Goal: Task Accomplishment & Management: Manage account settings

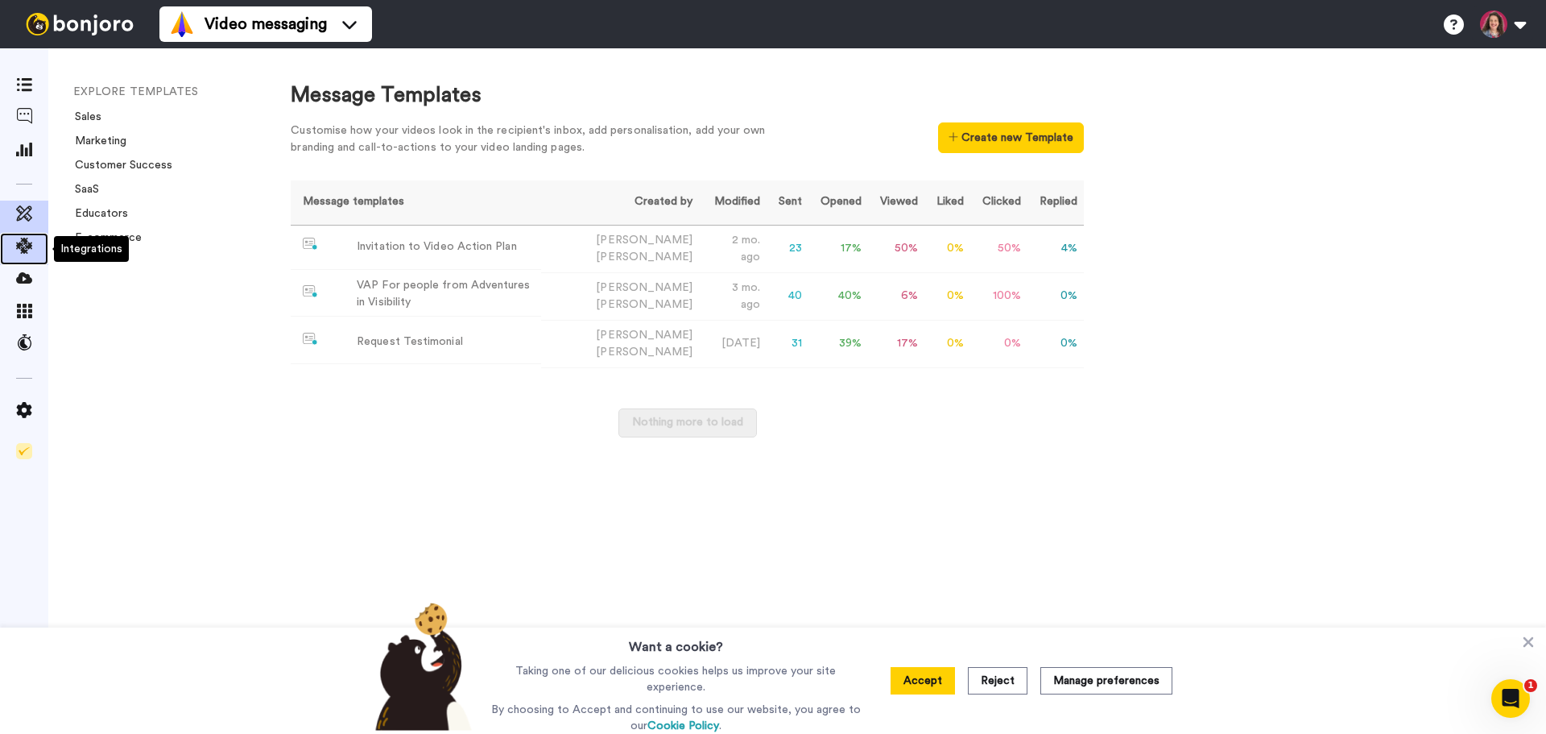
click at [17, 242] on icon at bounding box center [24, 246] width 16 height 16
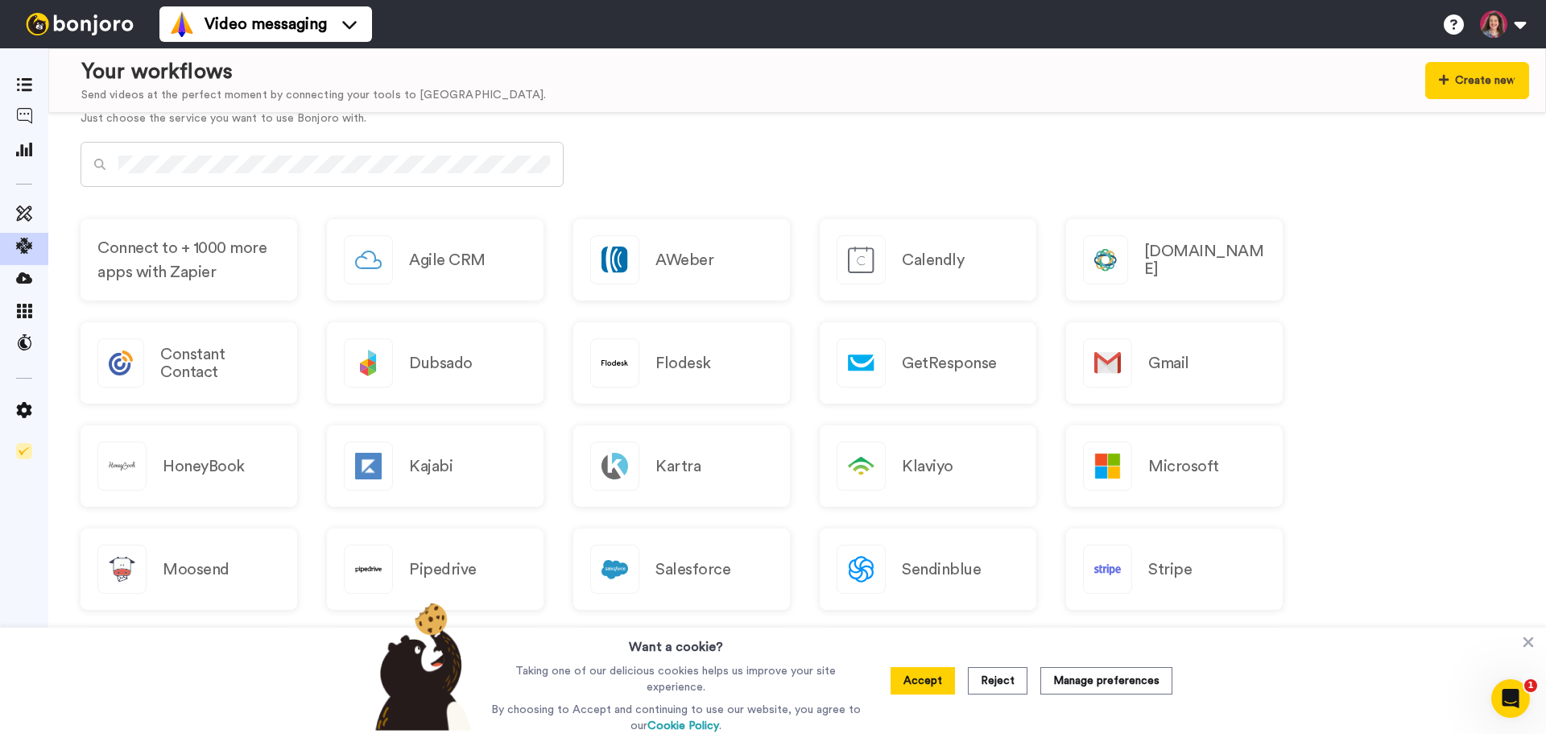
scroll to position [724, 0]
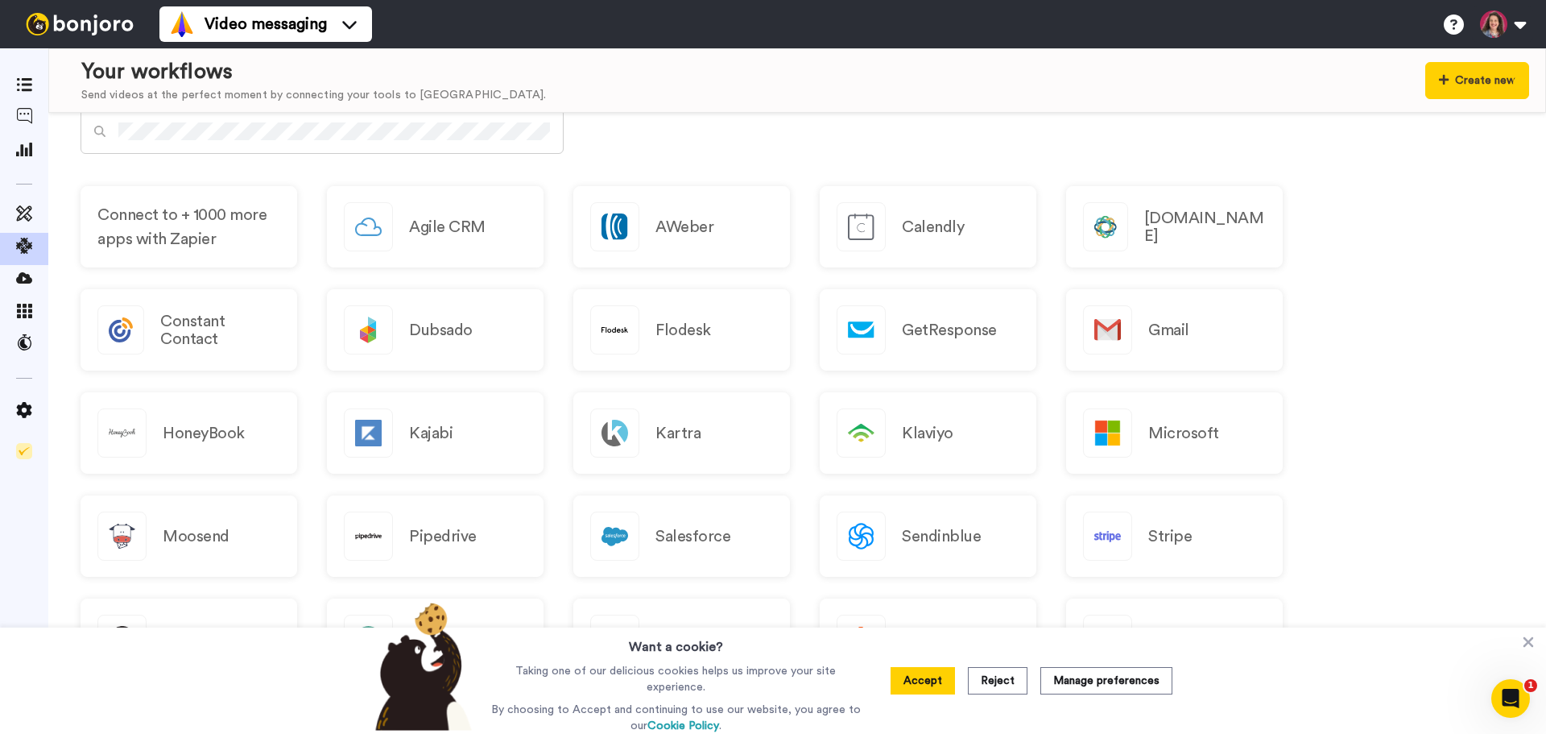
click at [927, 685] on button "Accept" at bounding box center [923, 680] width 64 height 27
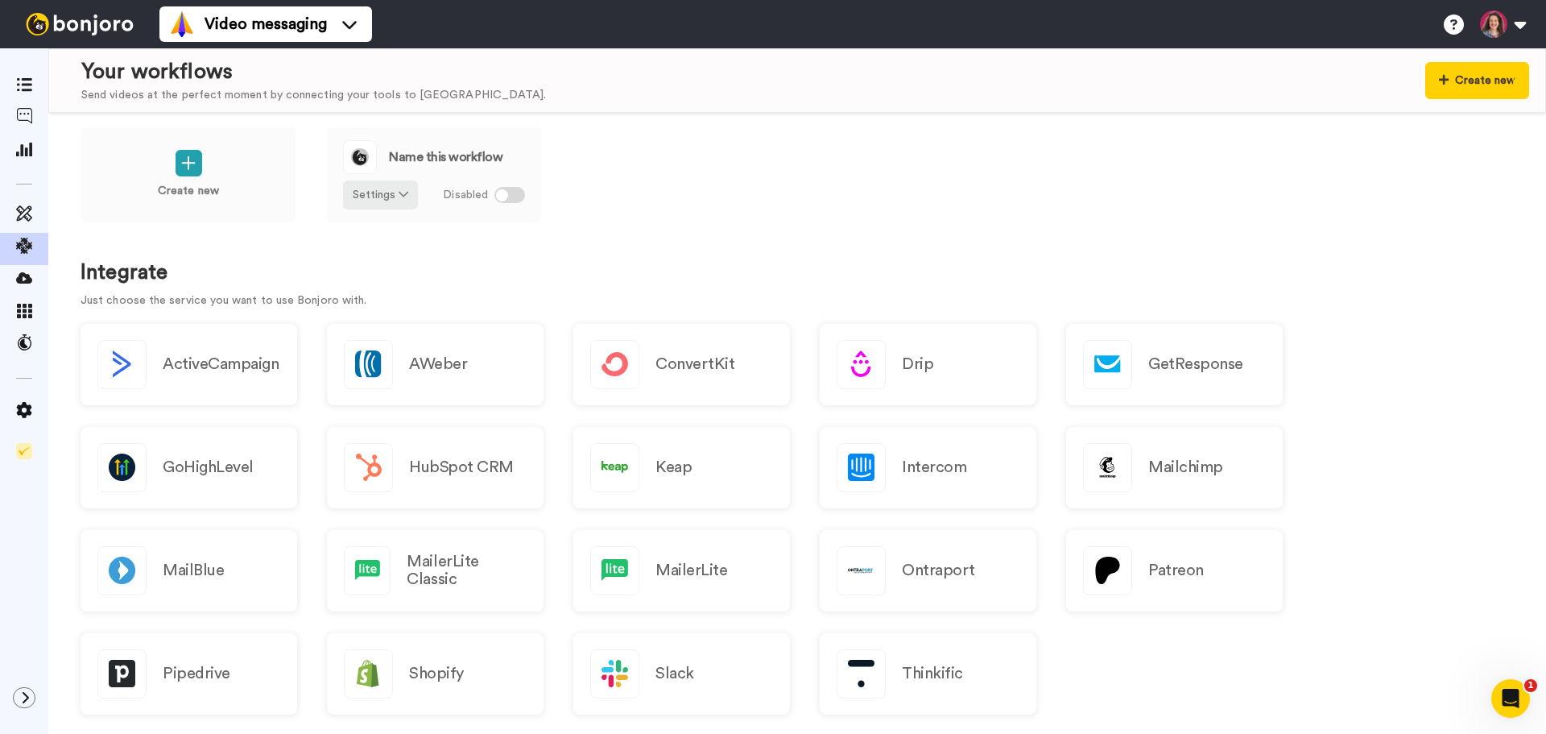
scroll to position [0, 0]
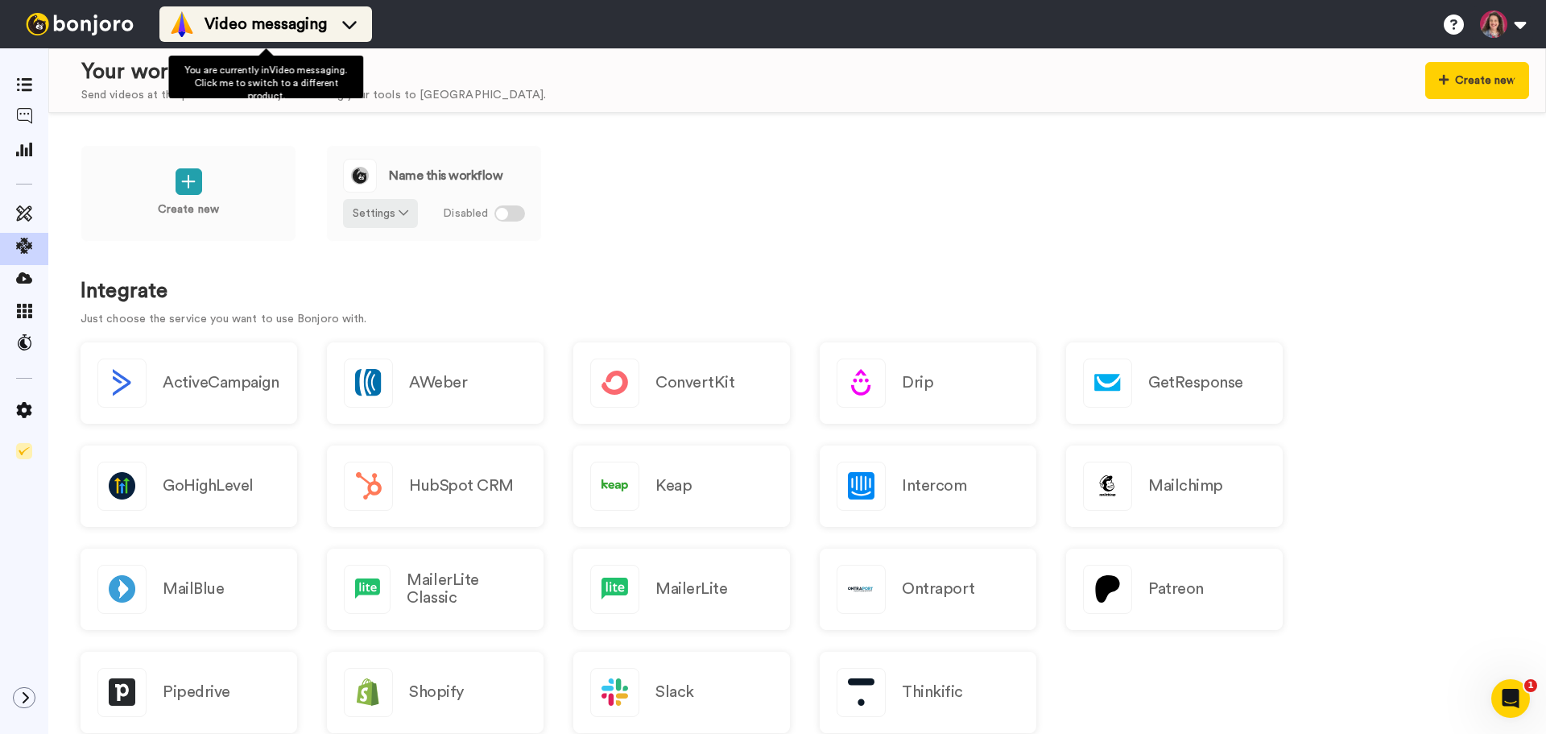
click at [356, 18] on icon at bounding box center [350, 24] width 26 height 16
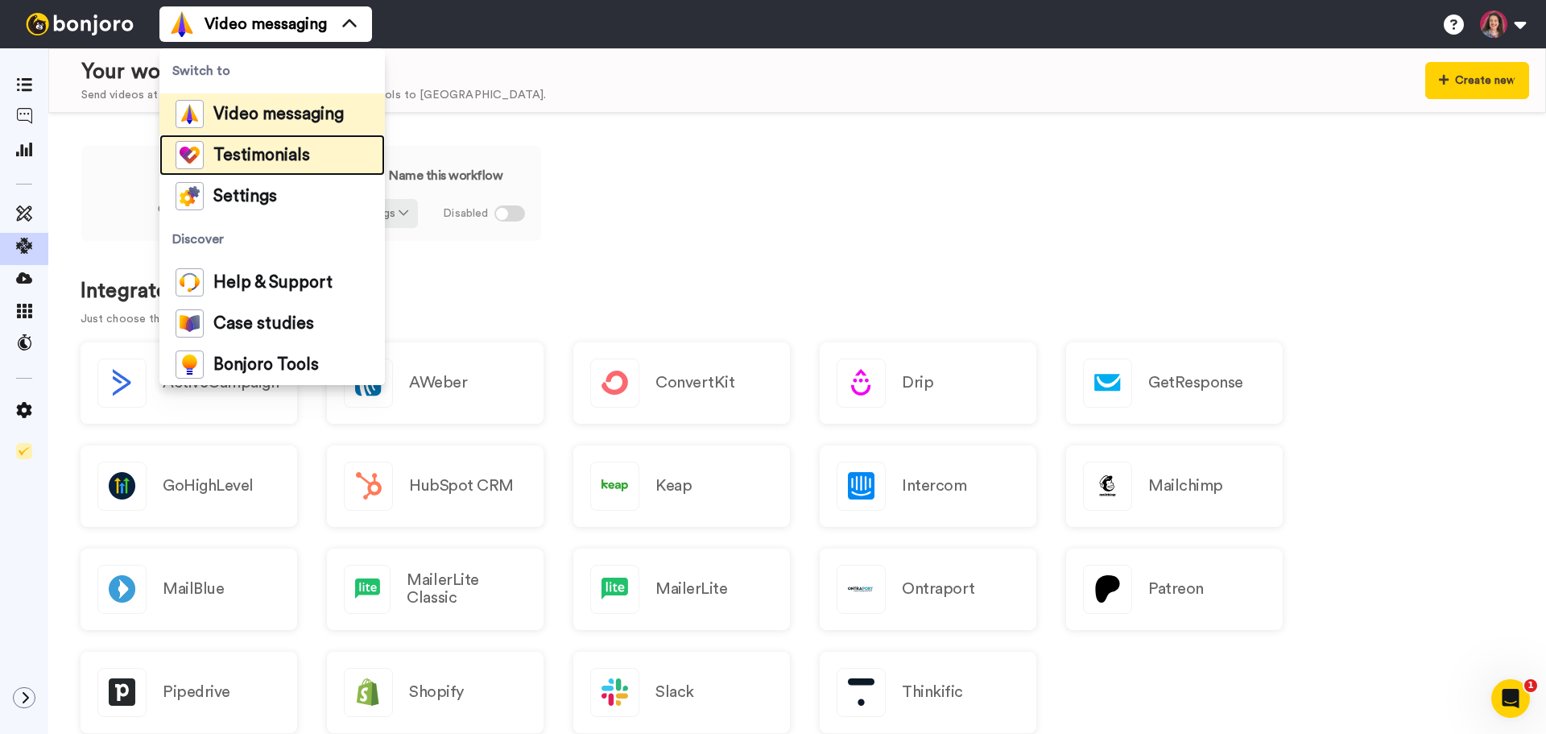
click at [274, 153] on span "Testimonials" at bounding box center [261, 155] width 97 height 16
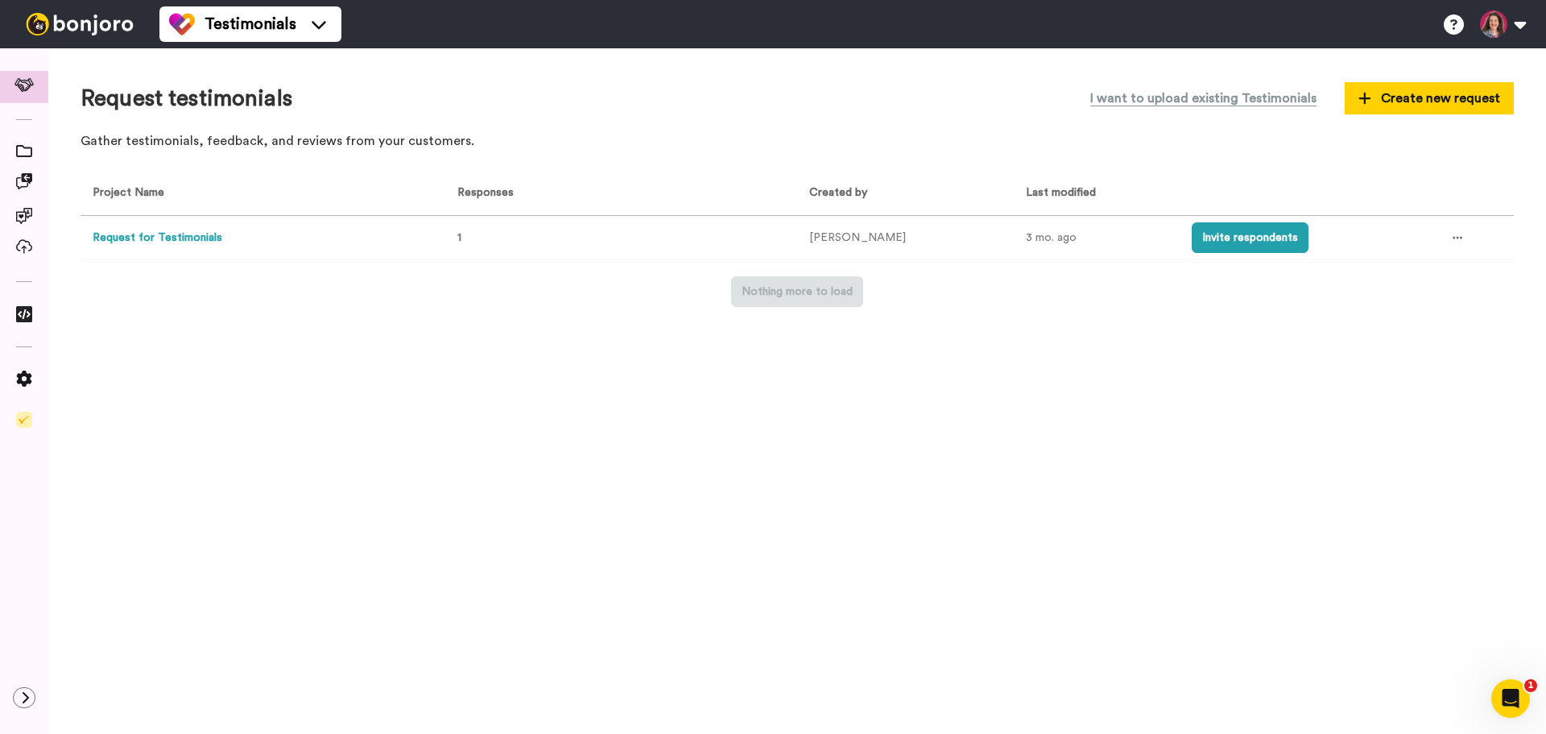
click at [155, 237] on button "Request for Testimonials" at bounding box center [158, 238] width 130 height 17
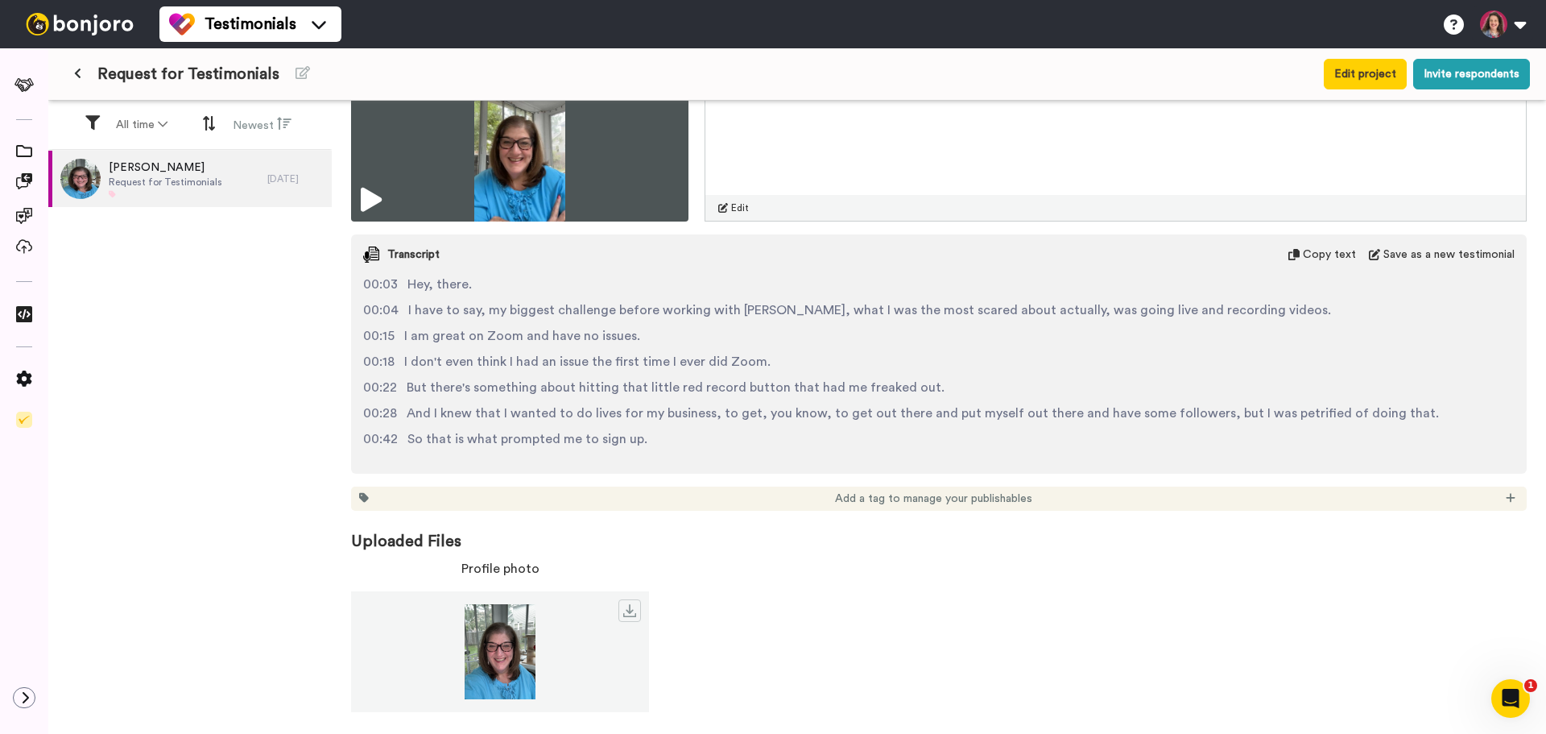
scroll to position [394, 0]
click at [296, 66] on icon at bounding box center [303, 72] width 14 height 13
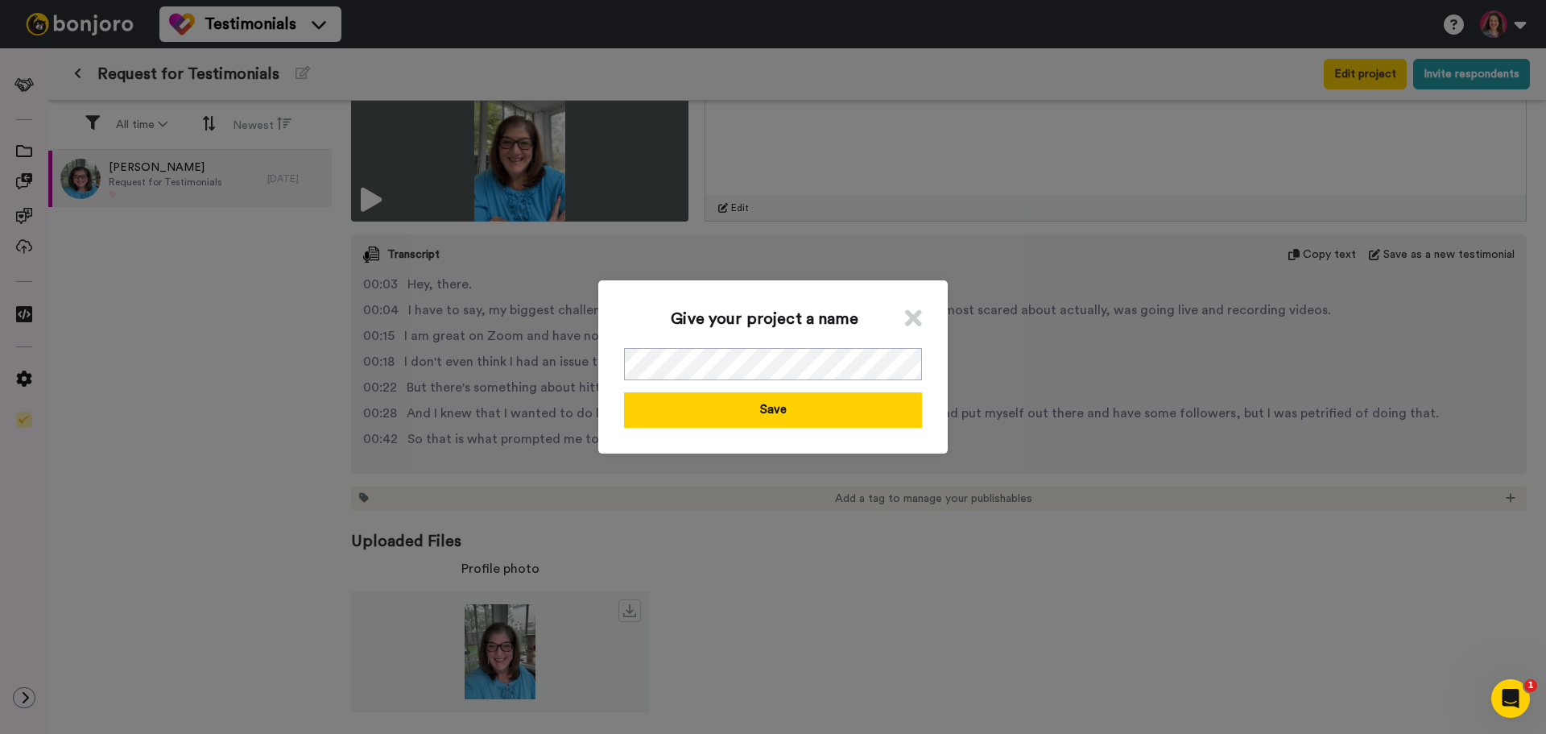
click at [912, 325] on icon at bounding box center [913, 318] width 17 height 24
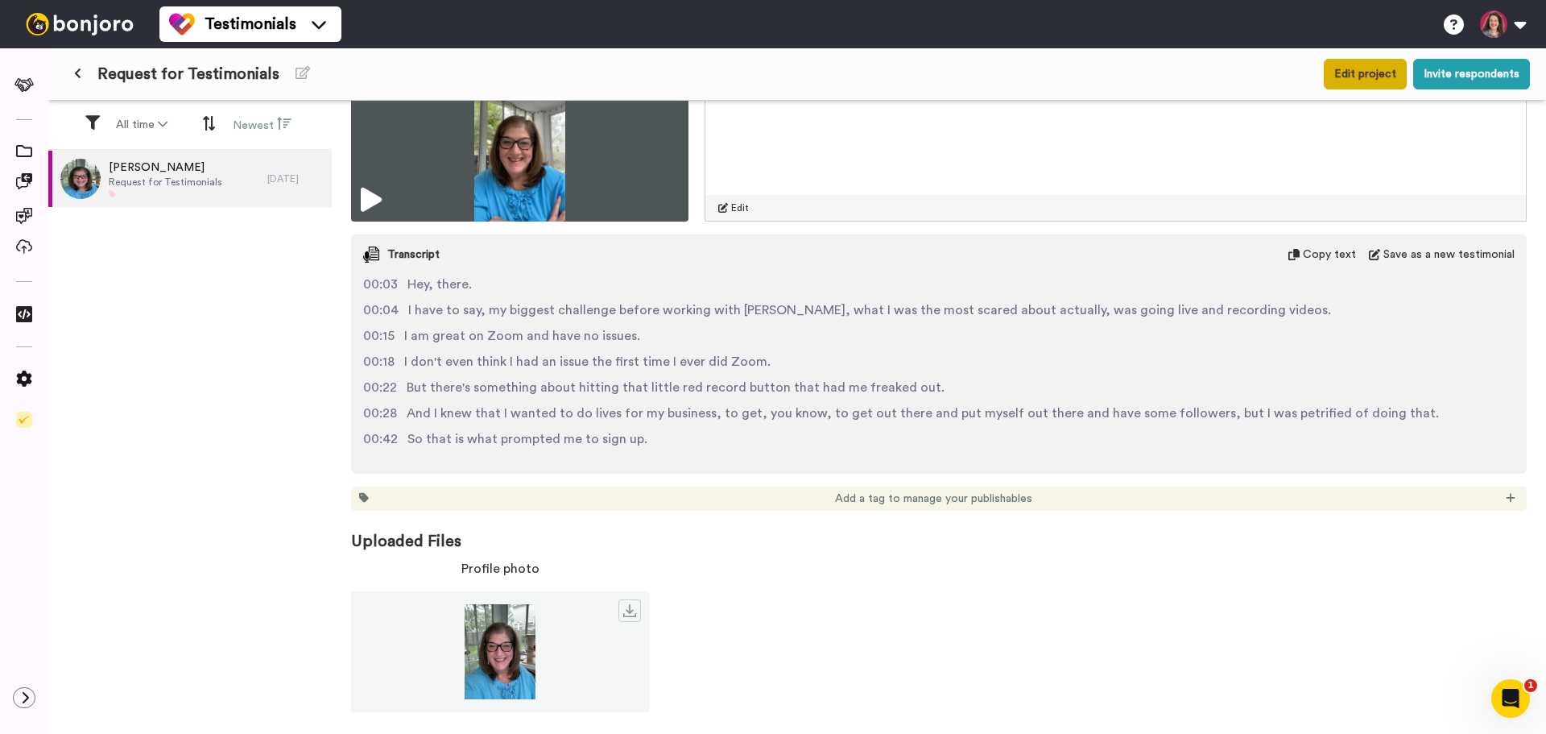
click at [1369, 70] on button "Edit project" at bounding box center [1365, 74] width 83 height 31
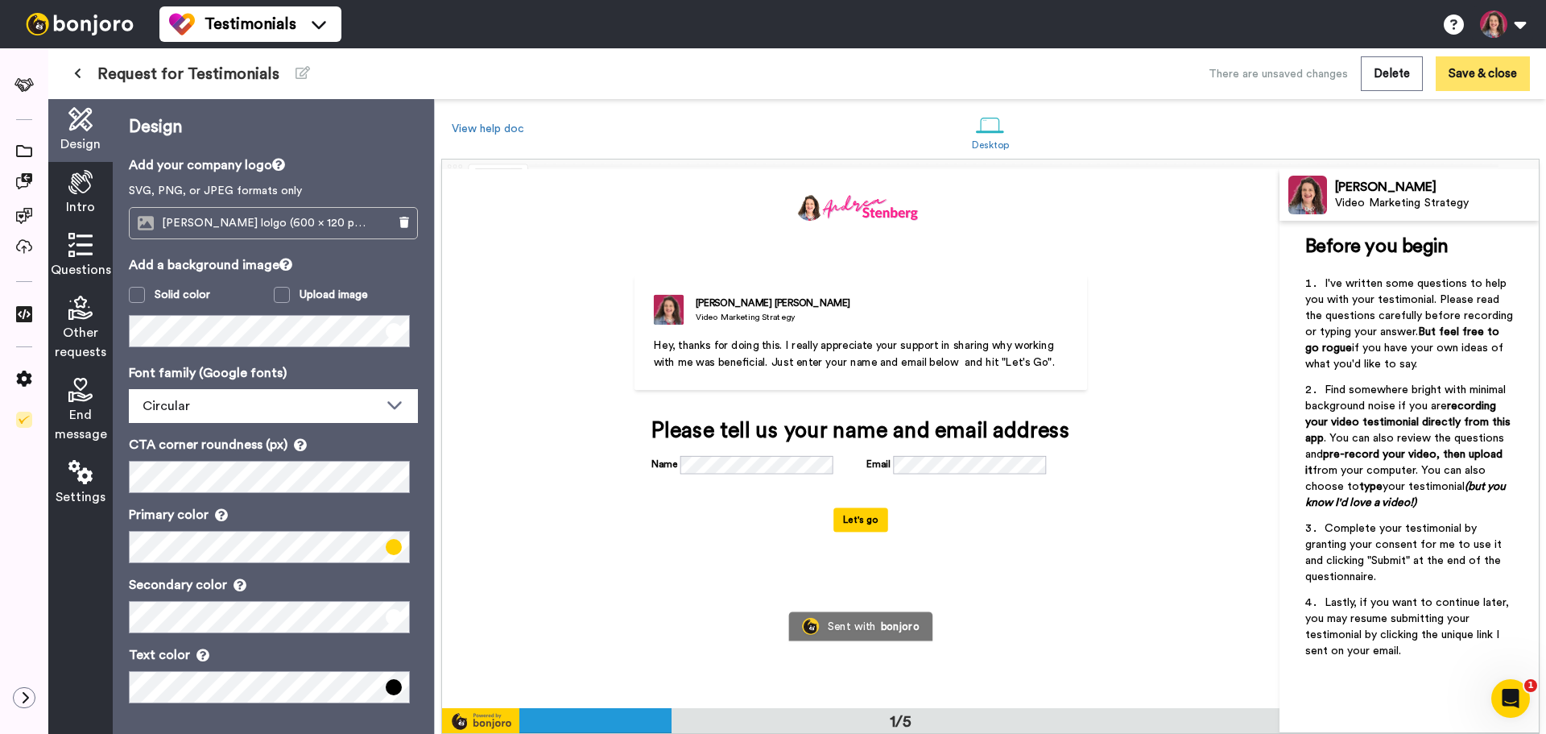
click at [1478, 73] on button "Save & close" at bounding box center [1483, 73] width 94 height 35
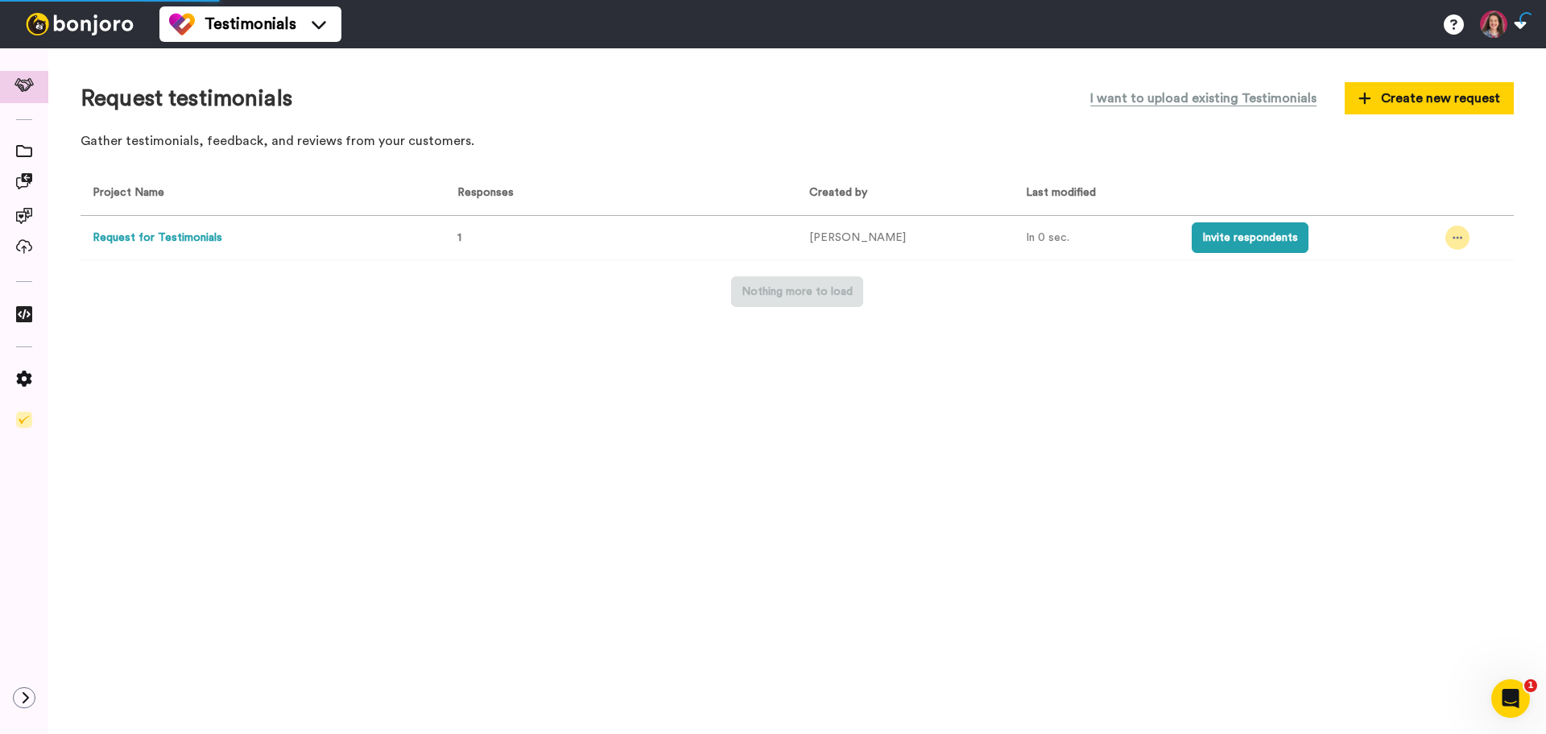
click at [1453, 239] on icon at bounding box center [1458, 237] width 10 height 11
click at [1430, 355] on span "Edit project" at bounding box center [1420, 355] width 62 height 11
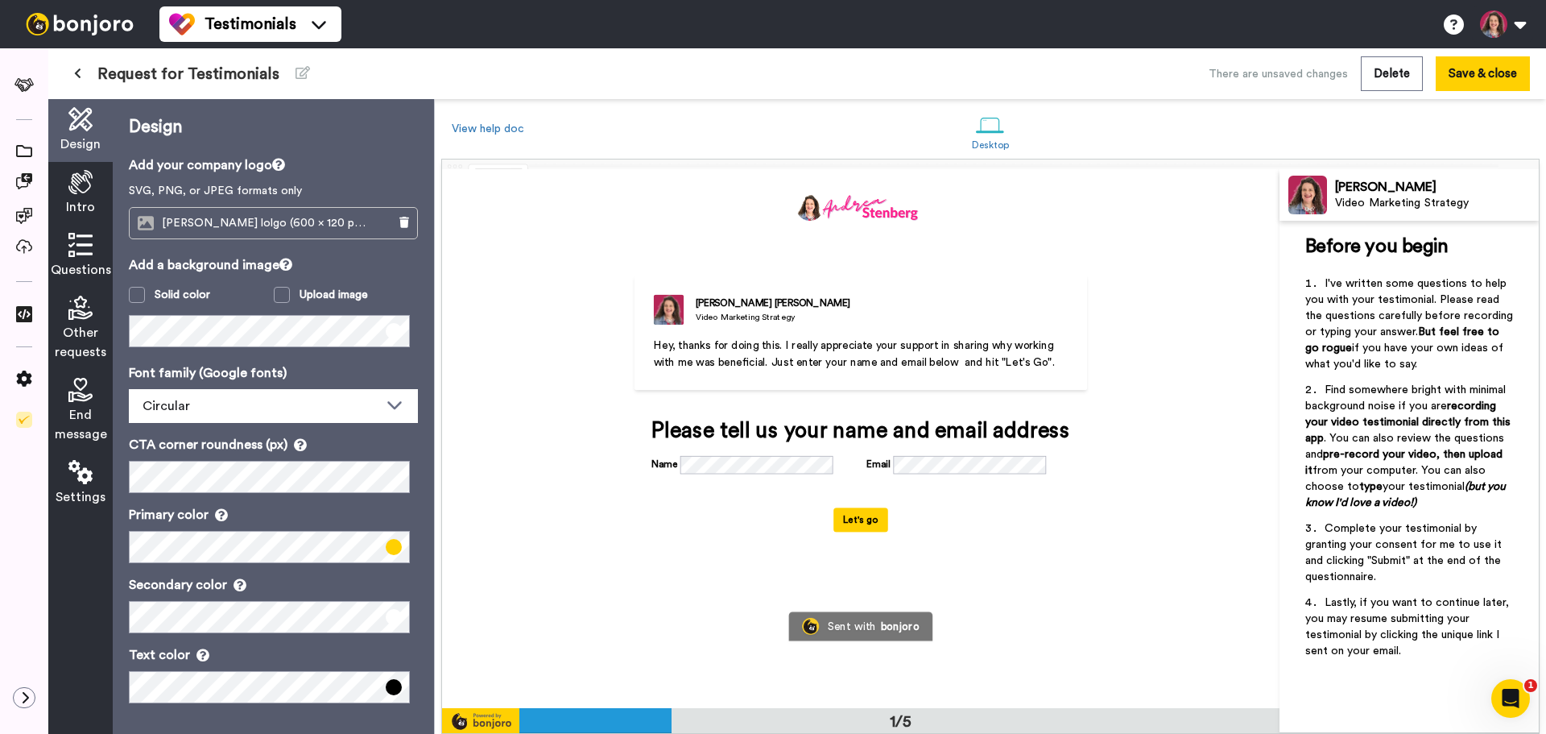
click at [81, 188] on icon at bounding box center [80, 182] width 24 height 24
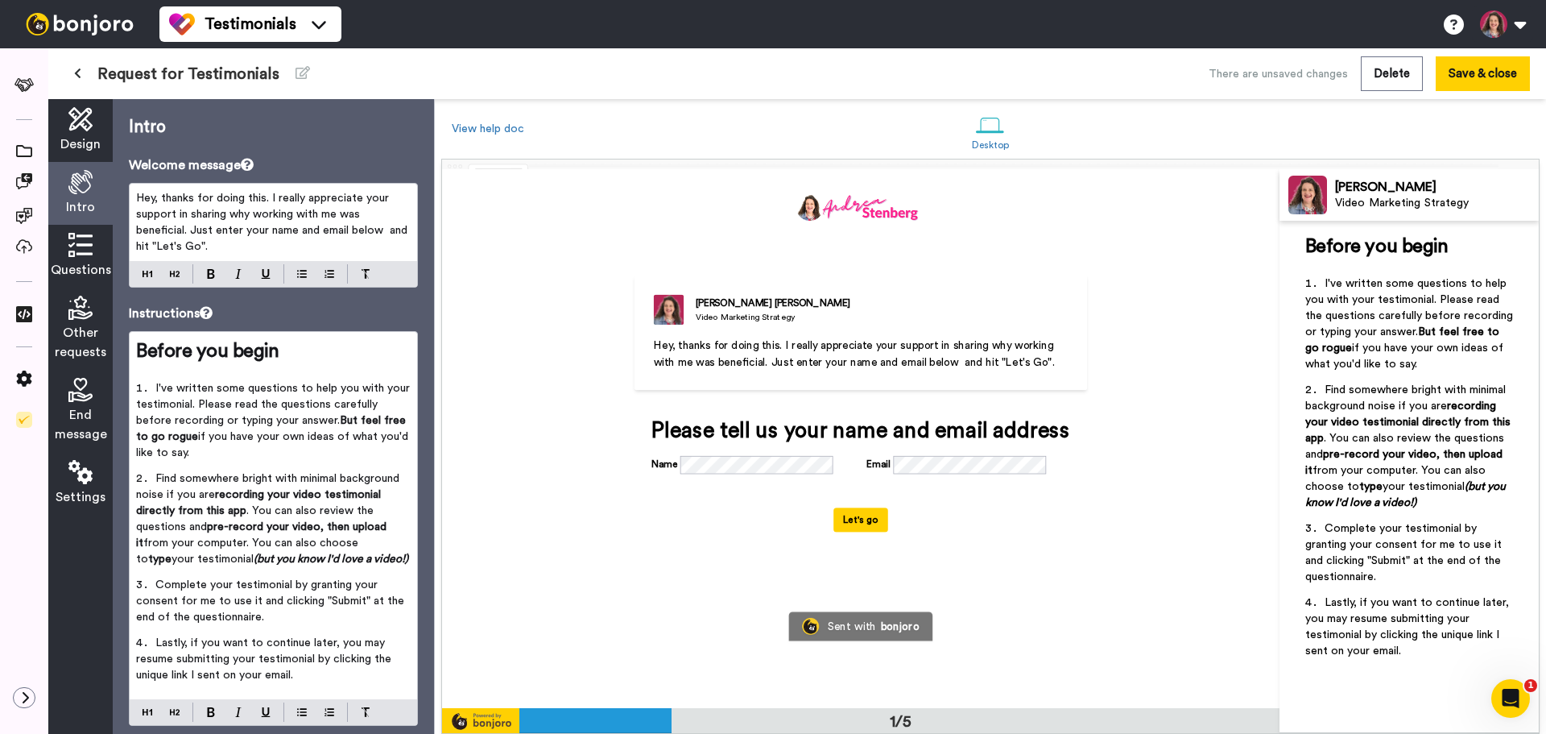
click at [68, 250] on div "Questions" at bounding box center [80, 256] width 64 height 63
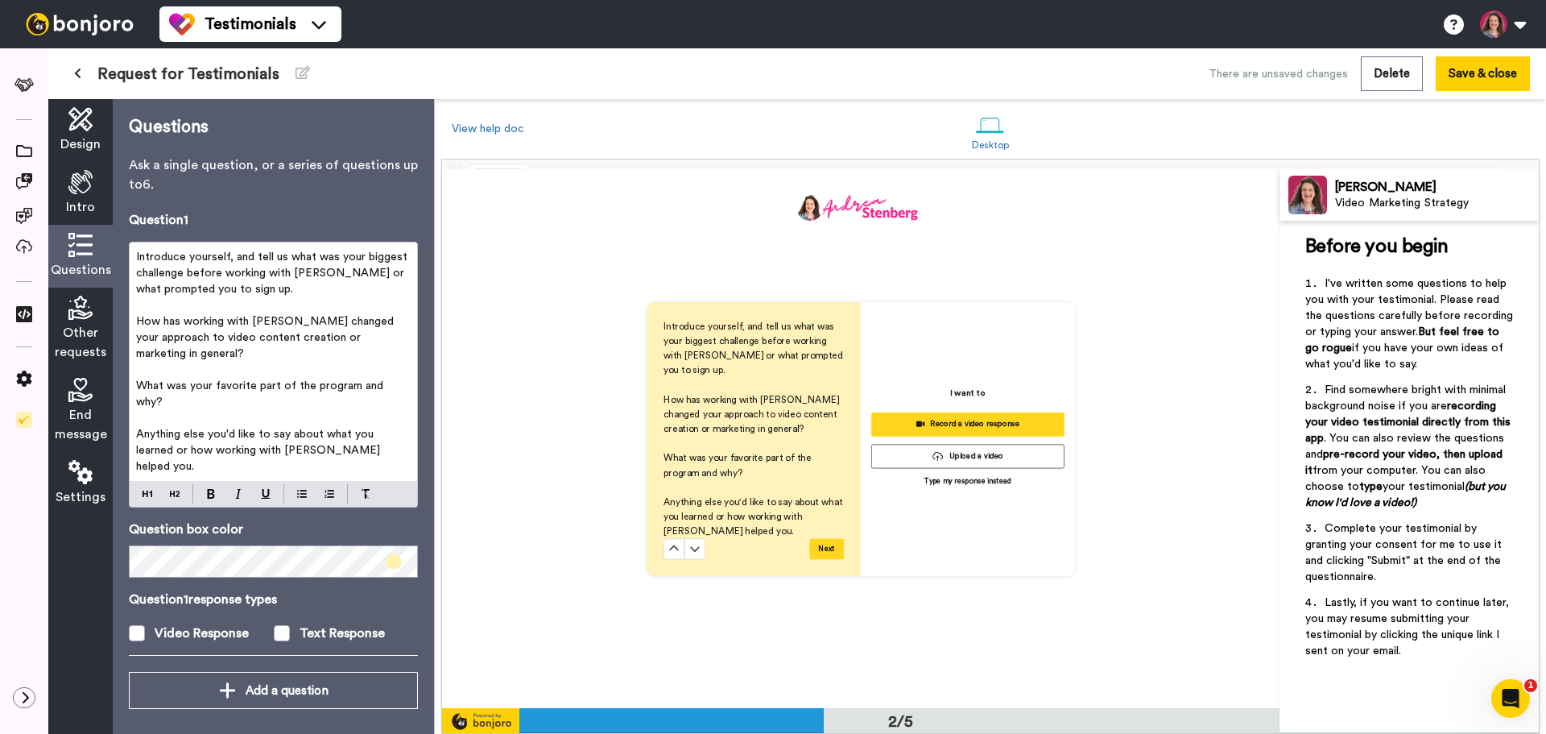
scroll to position [540, 0]
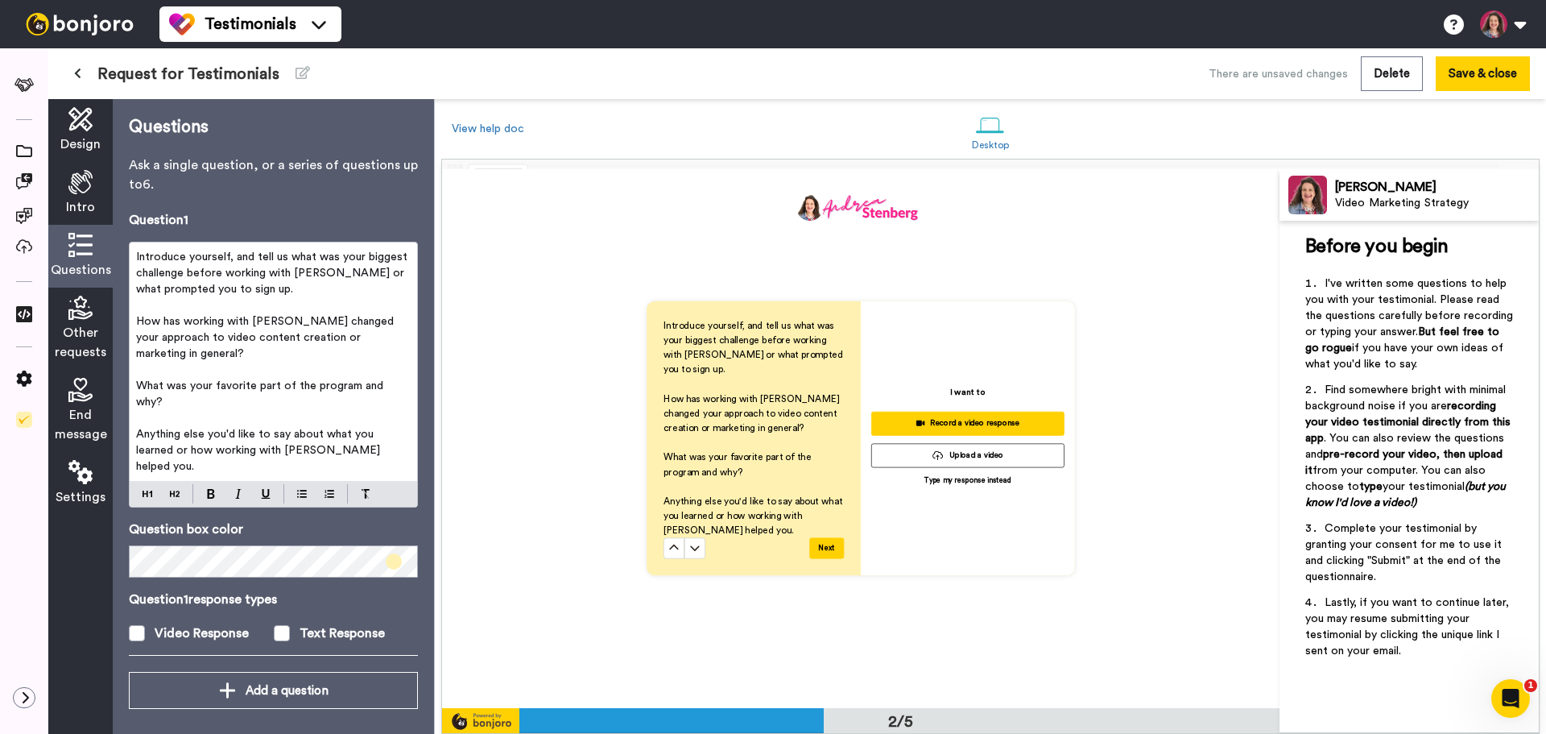
click at [76, 316] on icon at bounding box center [80, 308] width 24 height 24
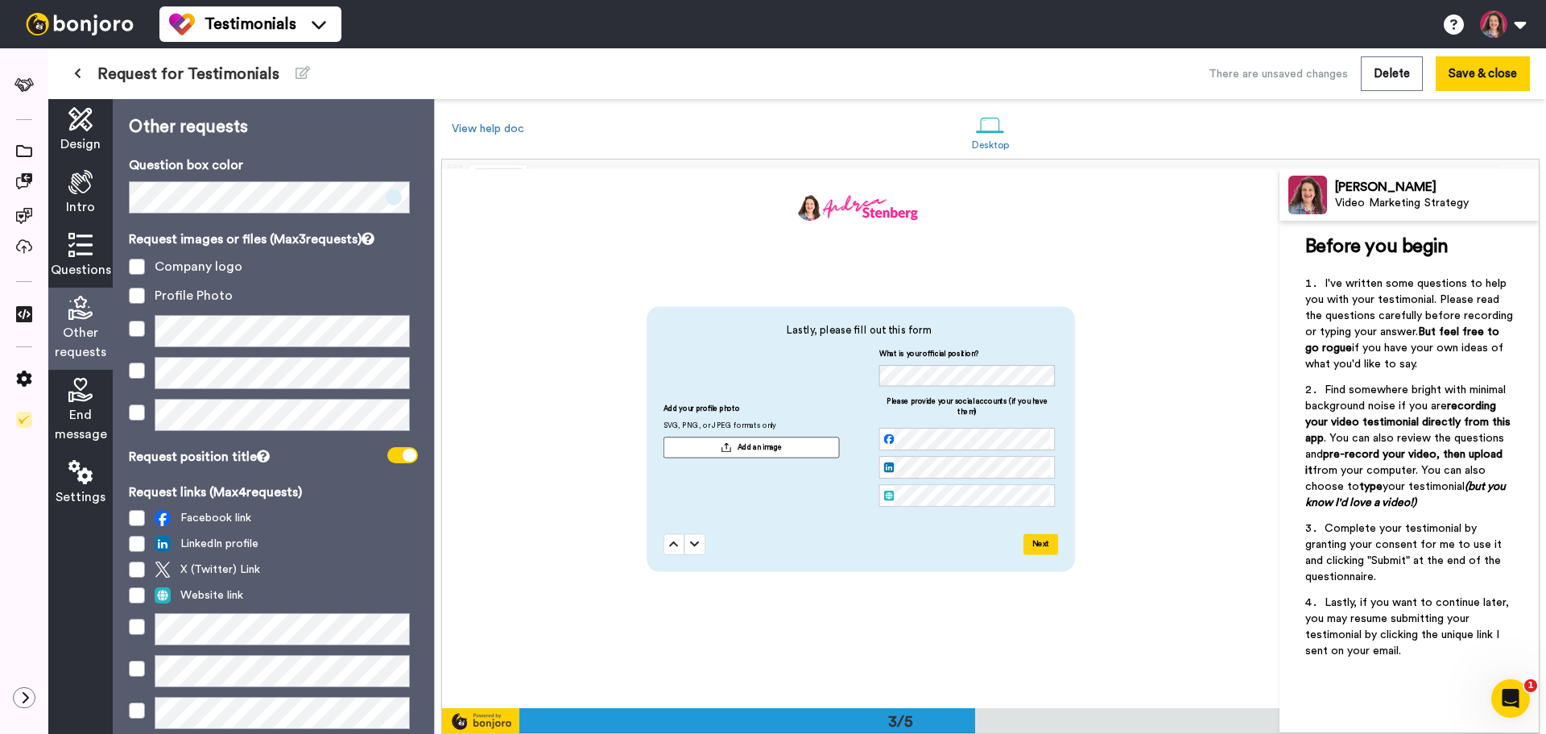
scroll to position [1078, 0]
click at [76, 244] on icon at bounding box center [80, 245] width 24 height 24
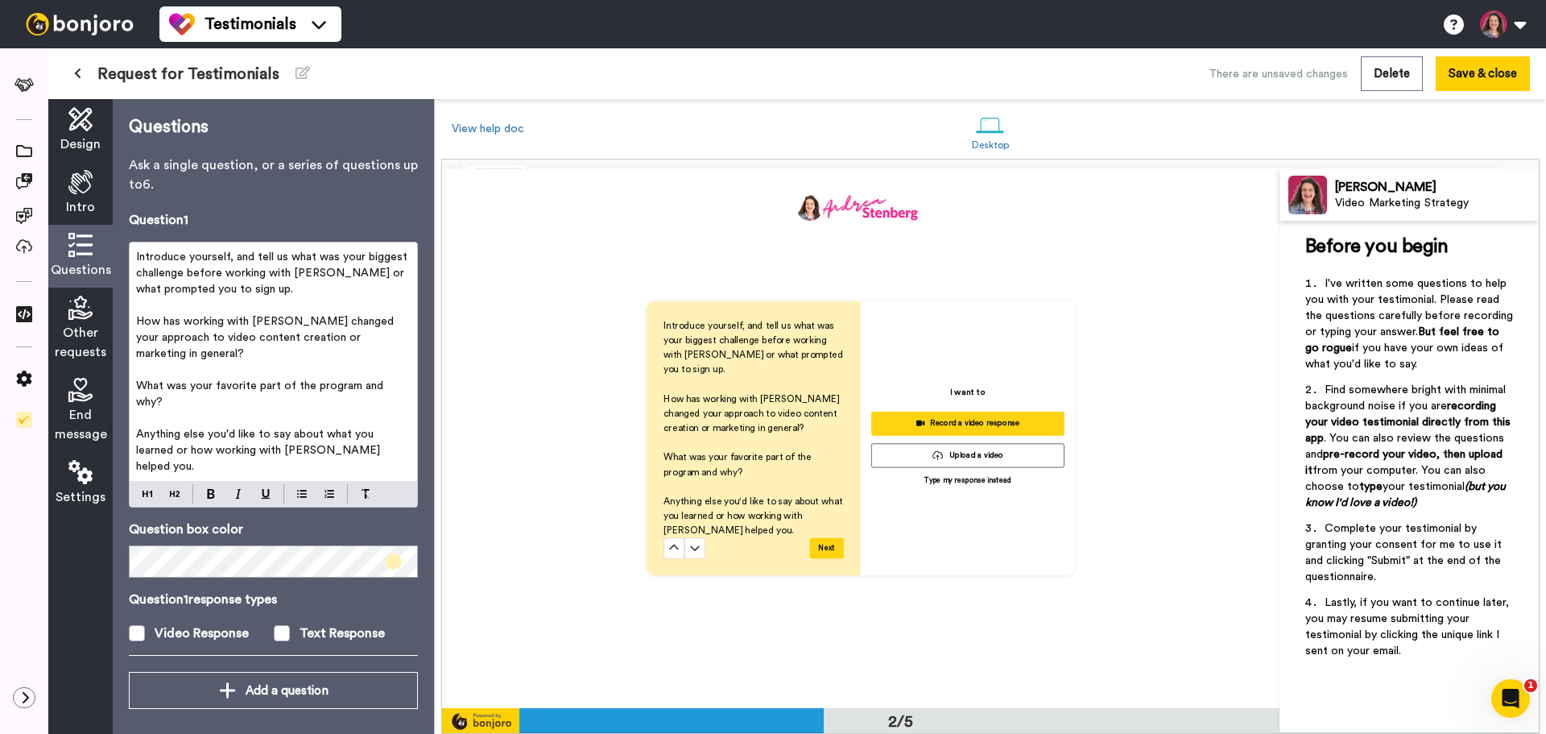
scroll to position [540, 0]
click at [689, 549] on icon at bounding box center [694, 547] width 10 height 10
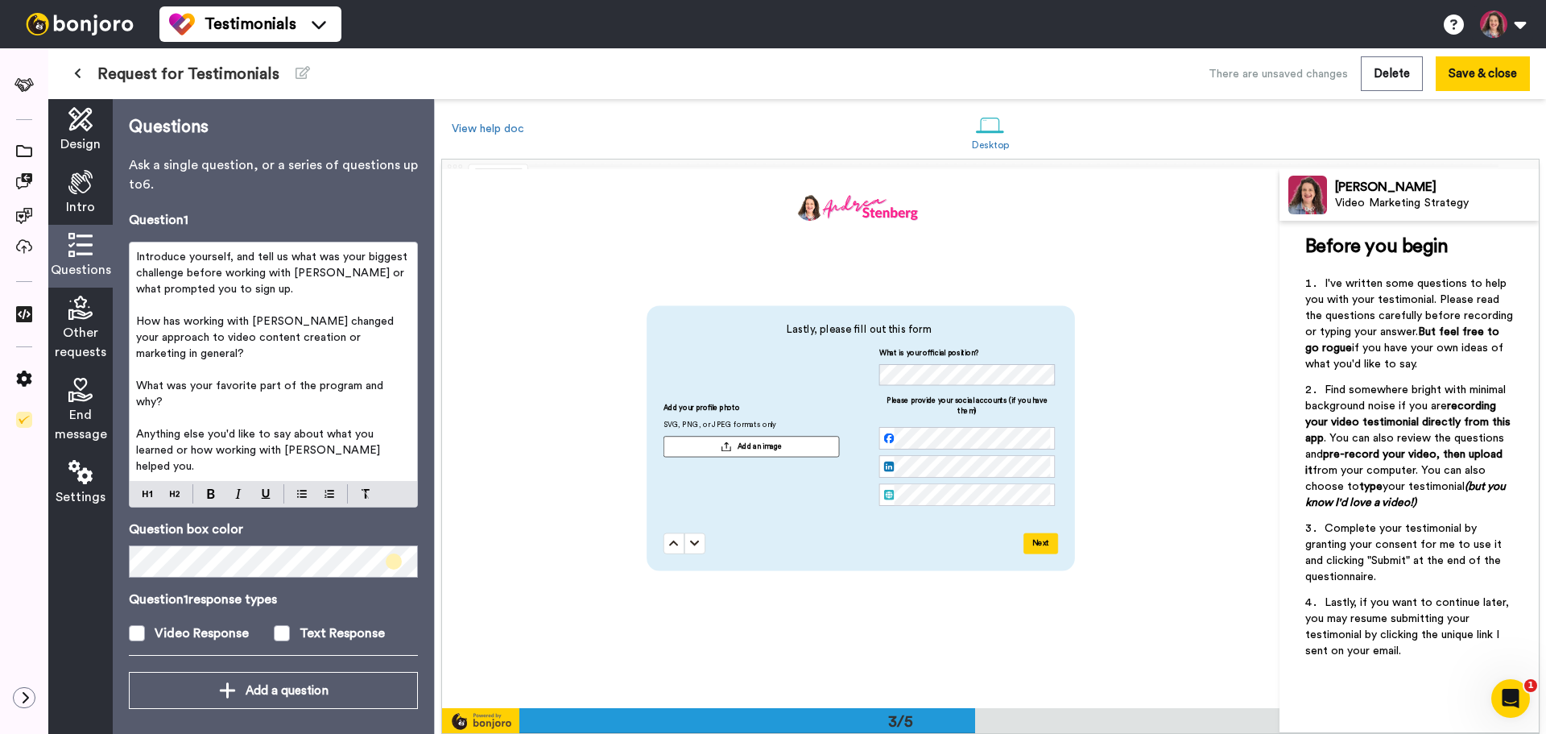
scroll to position [1078, 0]
click at [670, 543] on icon at bounding box center [674, 543] width 10 height 10
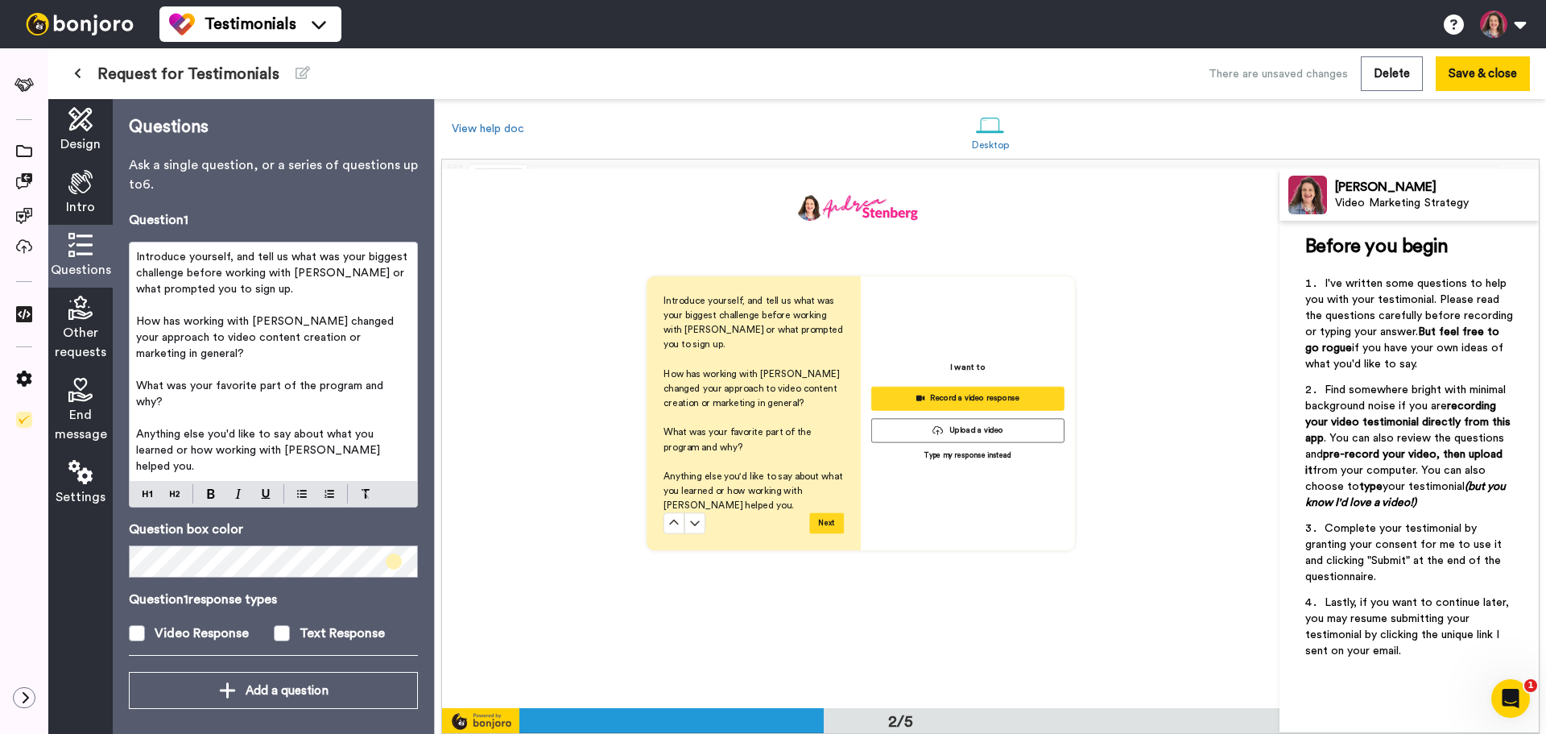
scroll to position [540, 0]
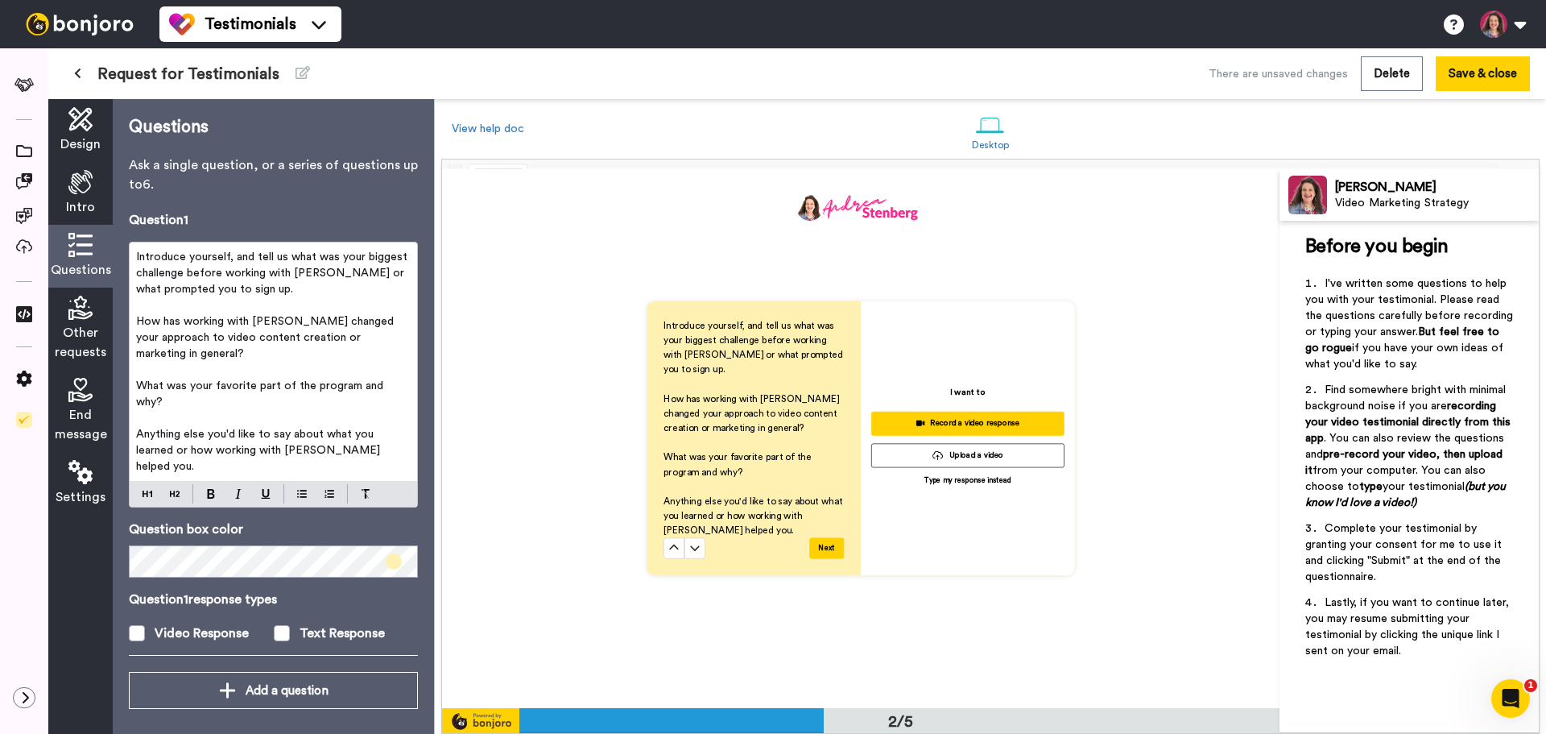
click at [80, 307] on icon at bounding box center [80, 308] width 24 height 24
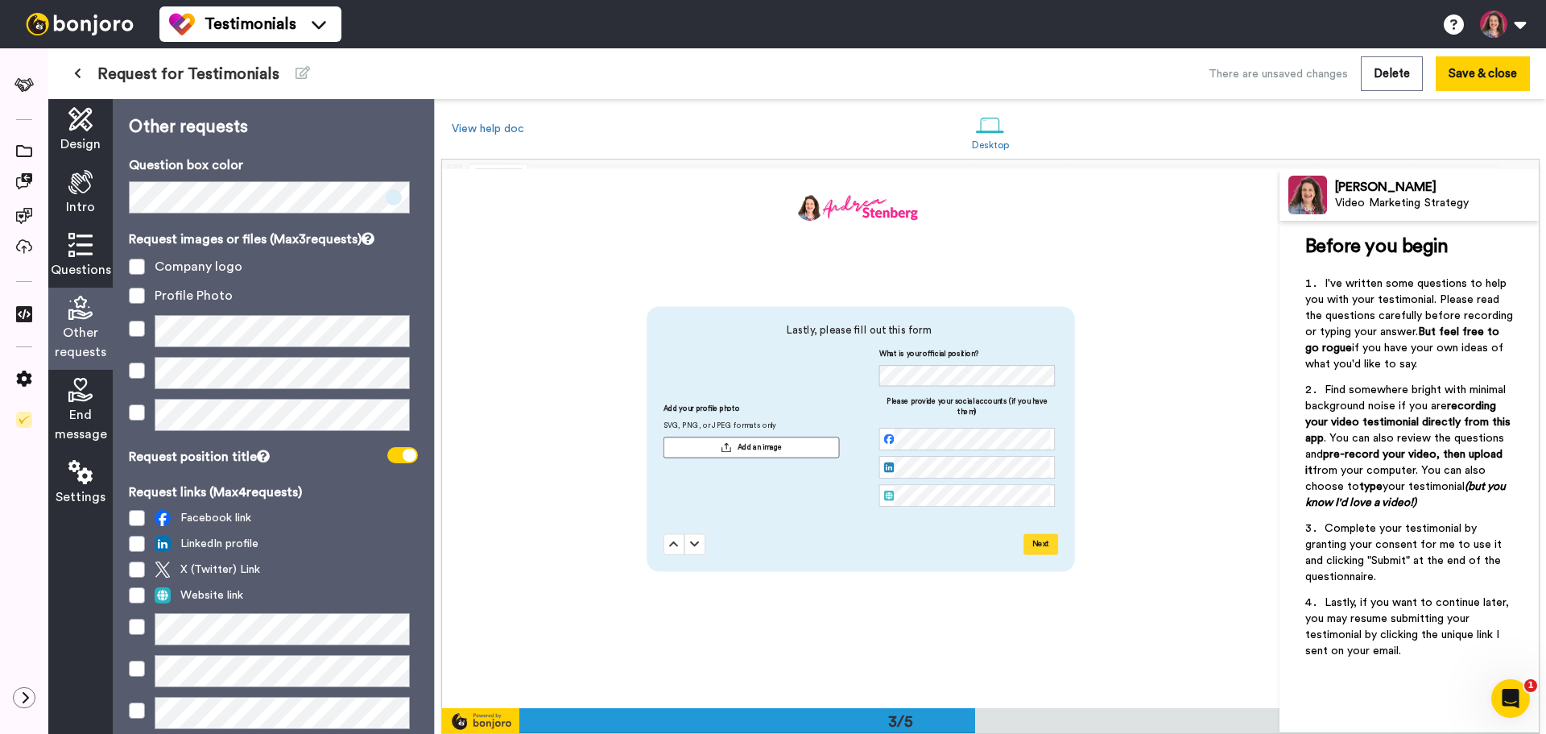
scroll to position [1078, 0]
click at [81, 386] on icon at bounding box center [80, 390] width 24 height 24
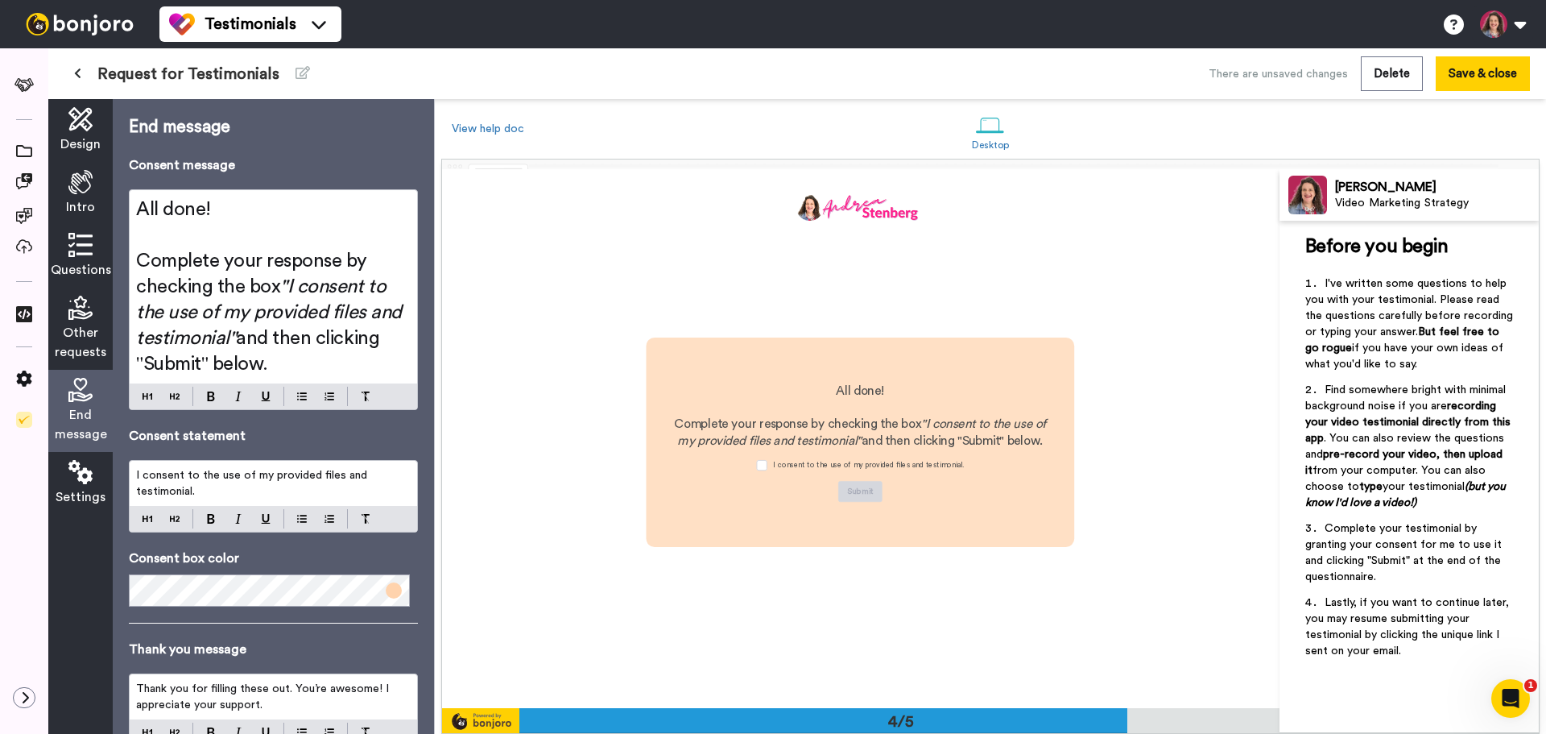
scroll to position [1617, 0]
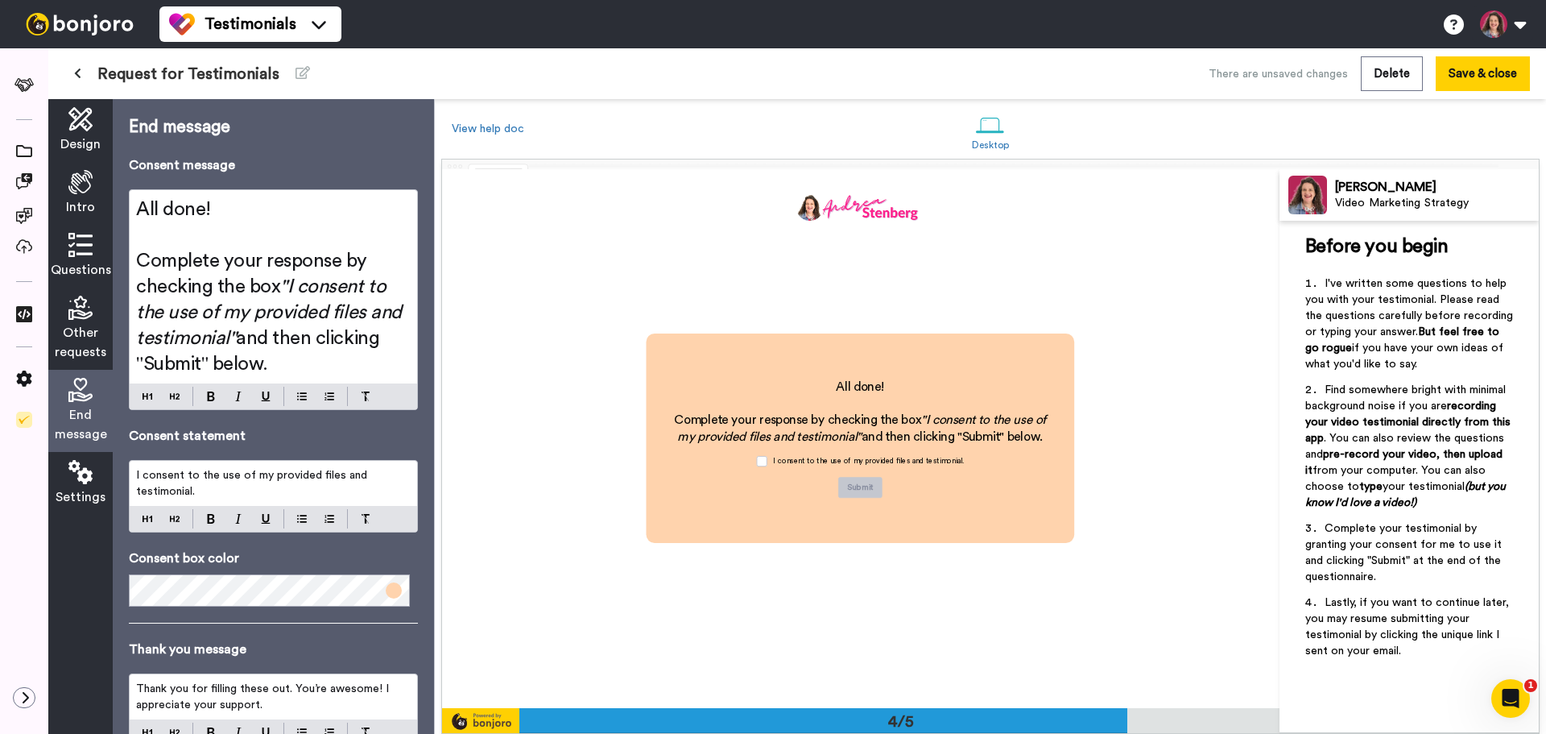
click at [139, 205] on span "All done!" at bounding box center [173, 209] width 75 height 19
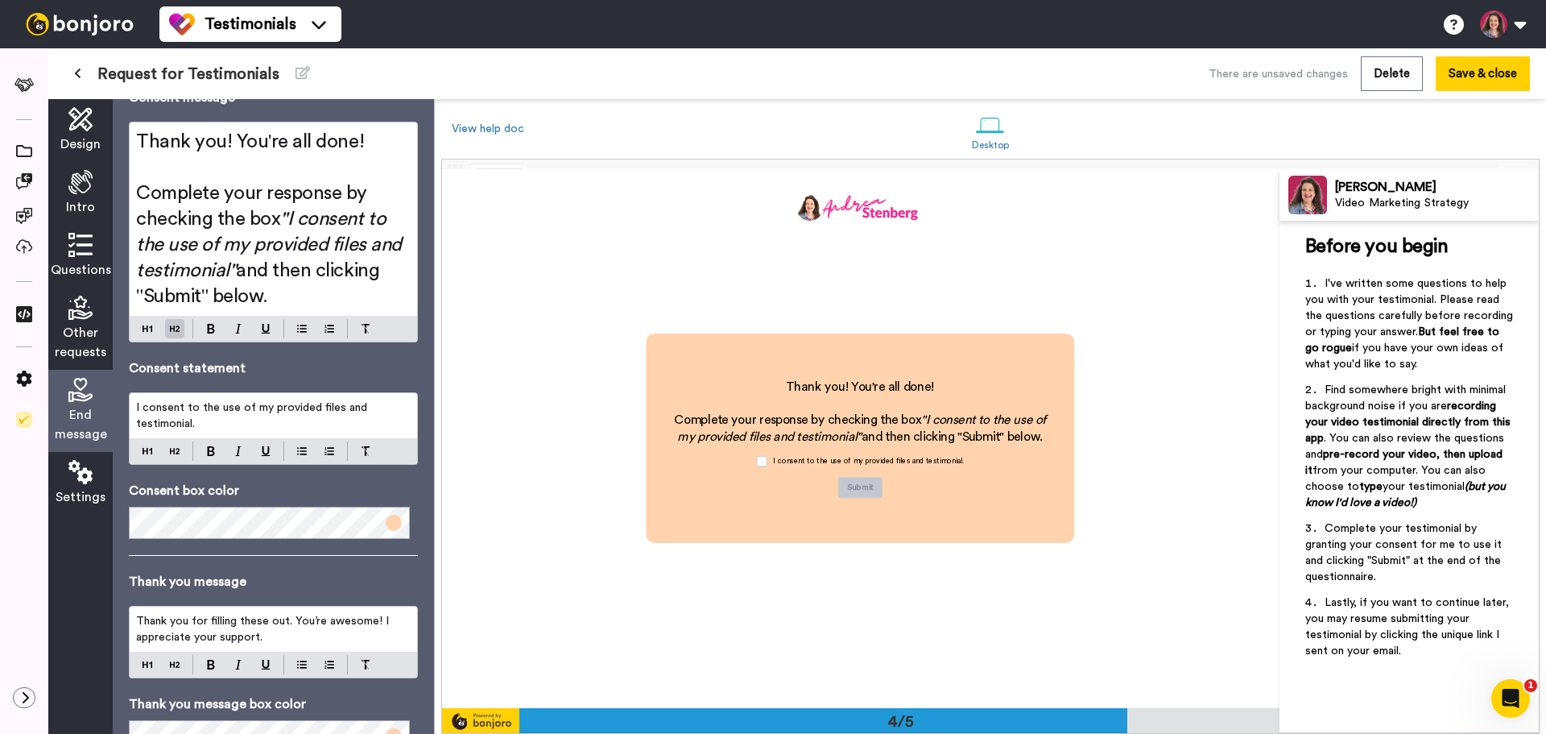
scroll to position [134, 0]
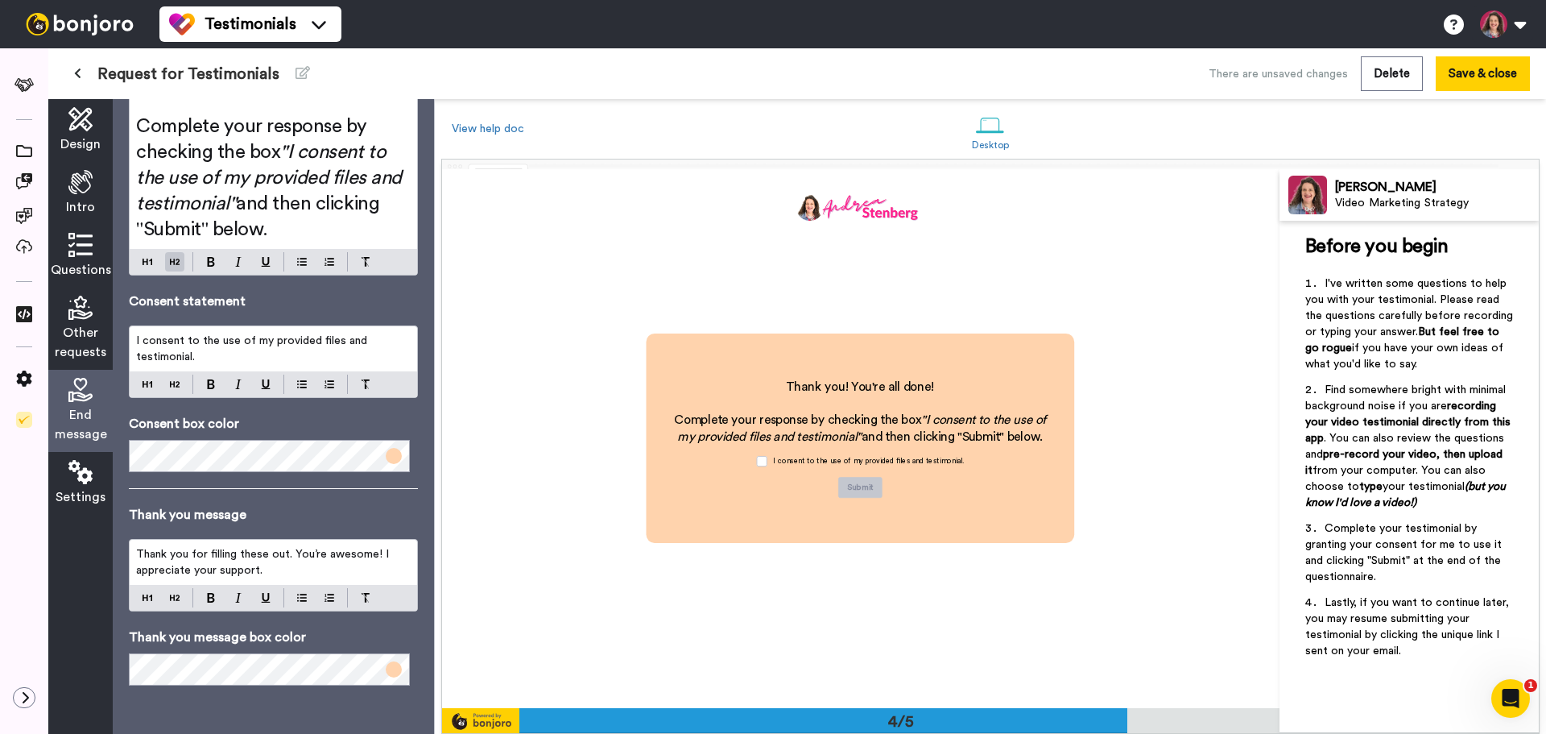
click at [72, 468] on icon at bounding box center [80, 472] width 24 height 24
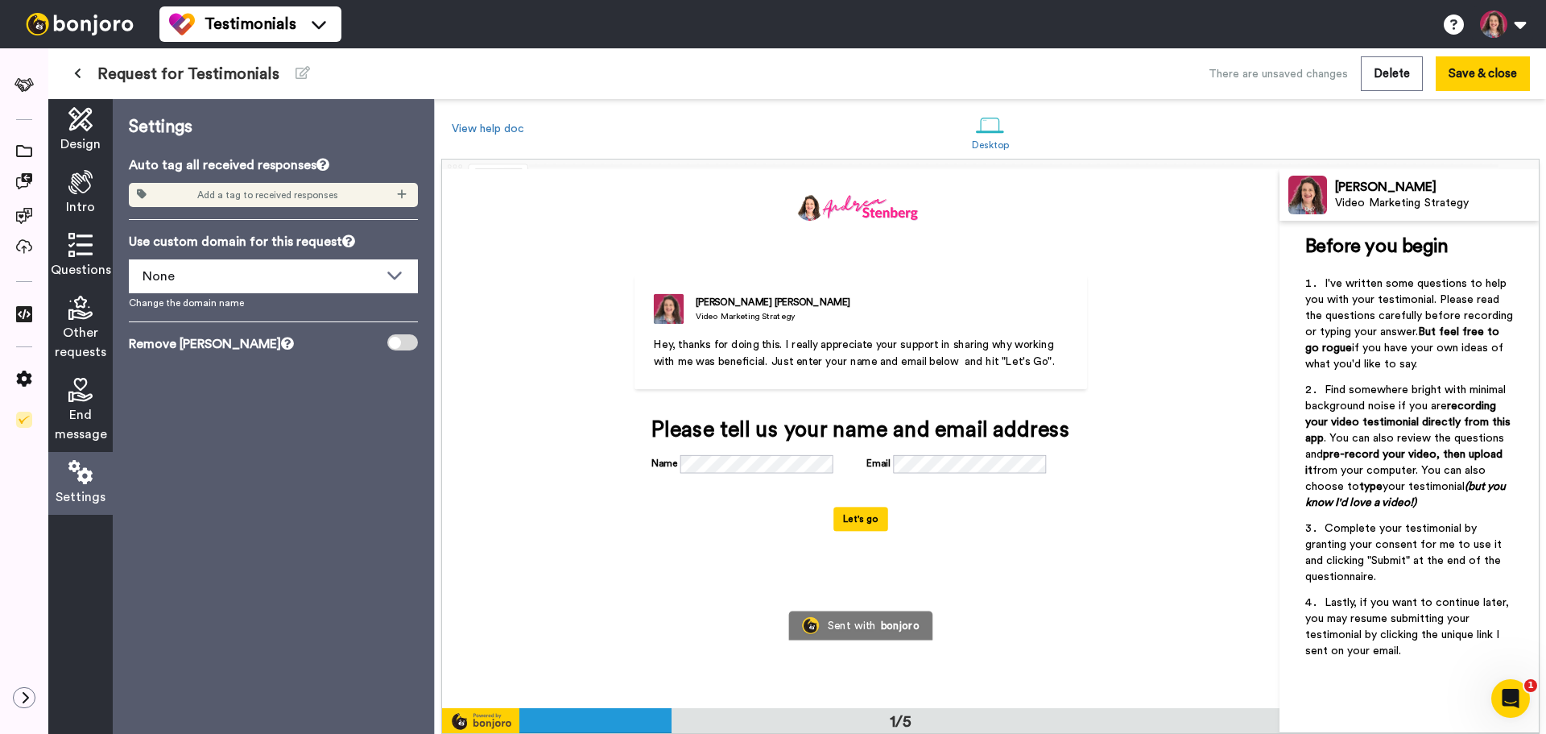
scroll to position [0, 0]
click at [1491, 73] on button "Save & close" at bounding box center [1483, 73] width 94 height 35
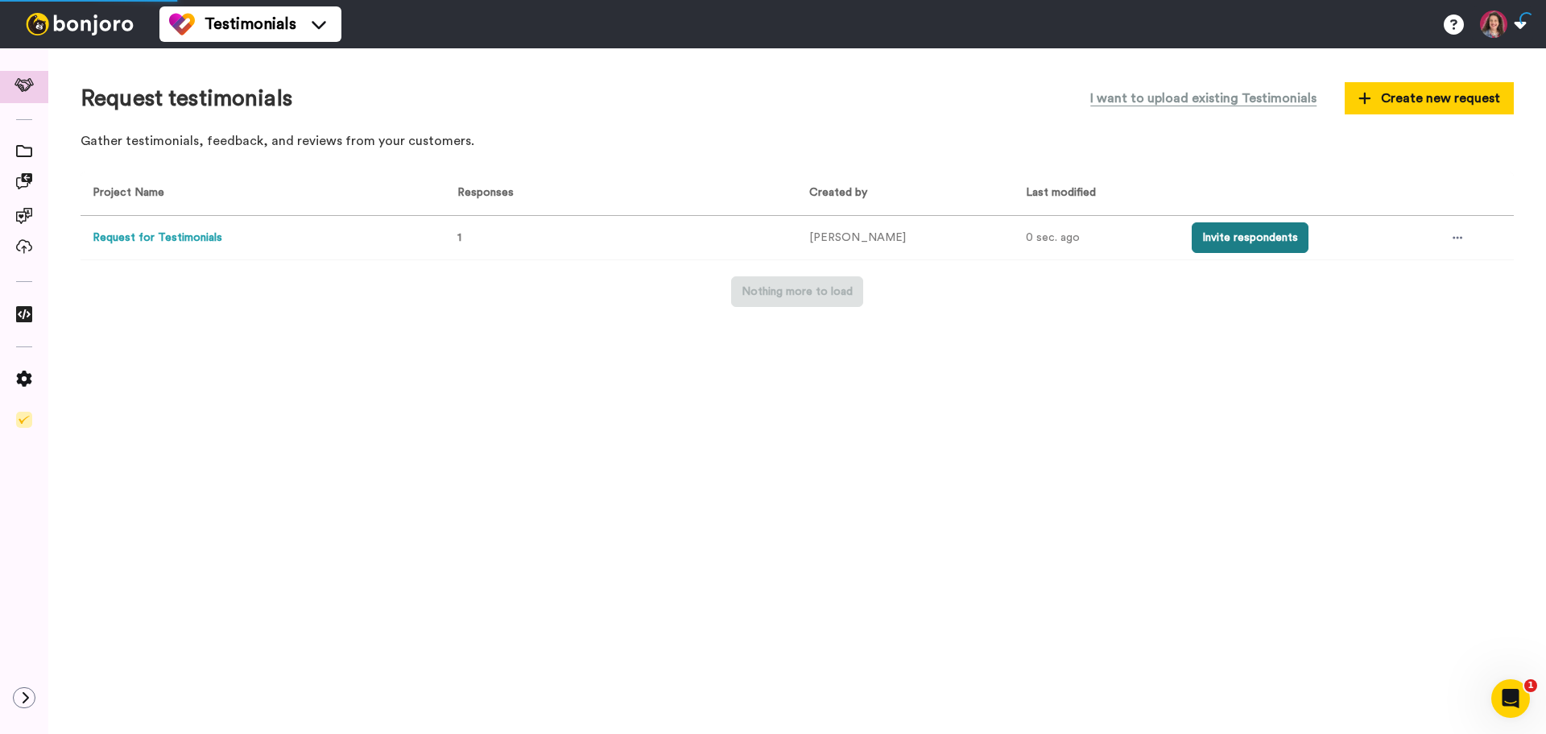
click at [1228, 239] on button "Invite respondents" at bounding box center [1250, 237] width 117 height 31
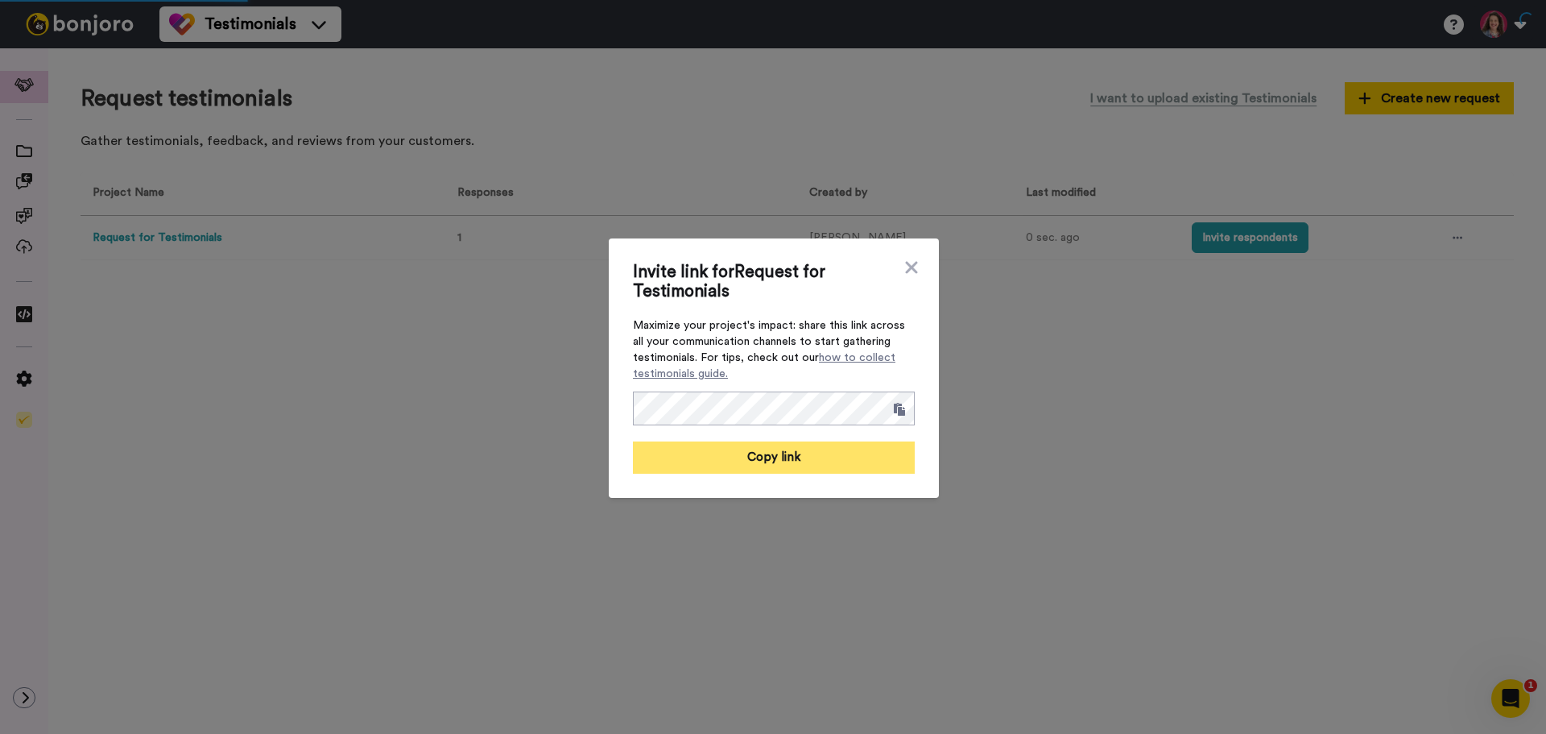
click at [750, 457] on button "Copy link" at bounding box center [774, 457] width 282 height 32
